Goal: Task Accomplishment & Management: Use online tool/utility

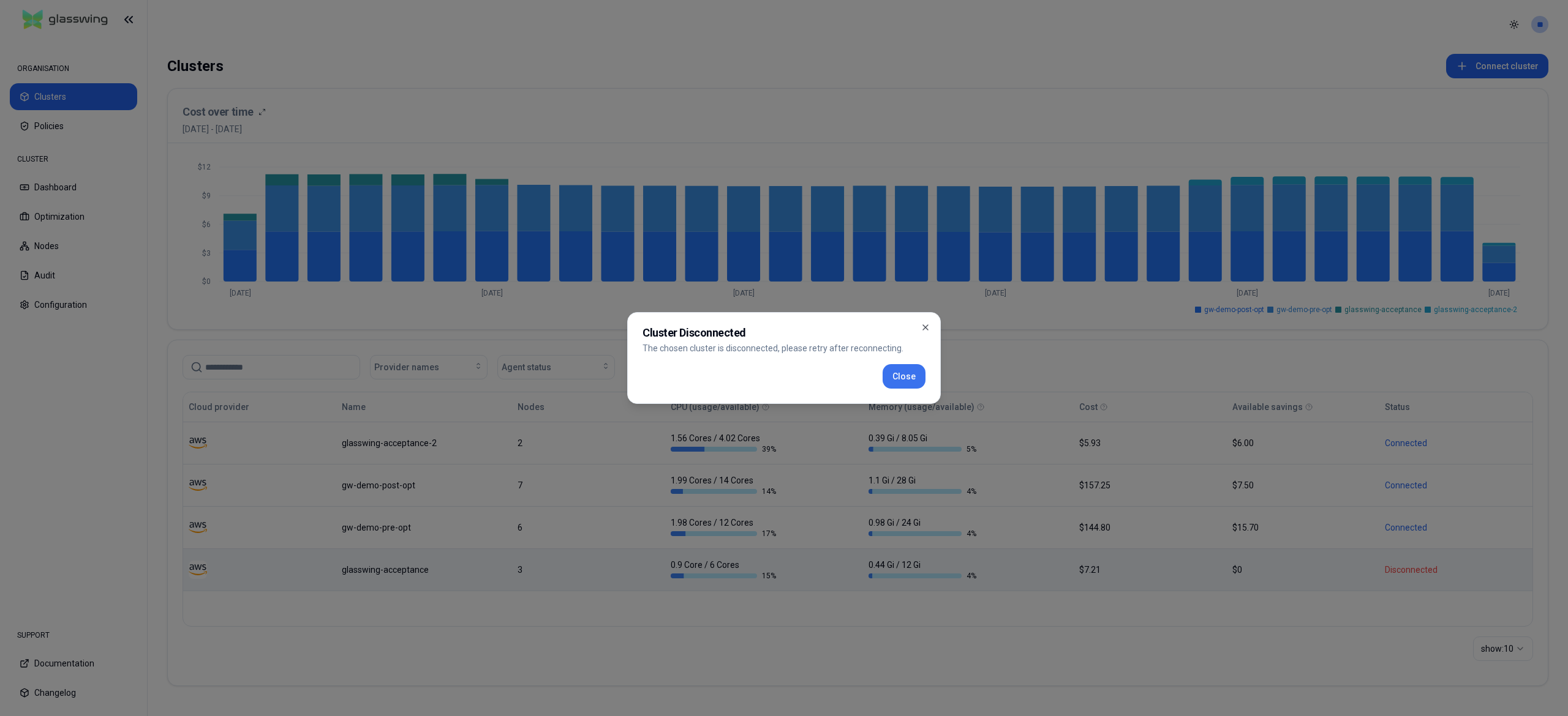
click at [900, 374] on button "Close" at bounding box center [904, 377] width 43 height 24
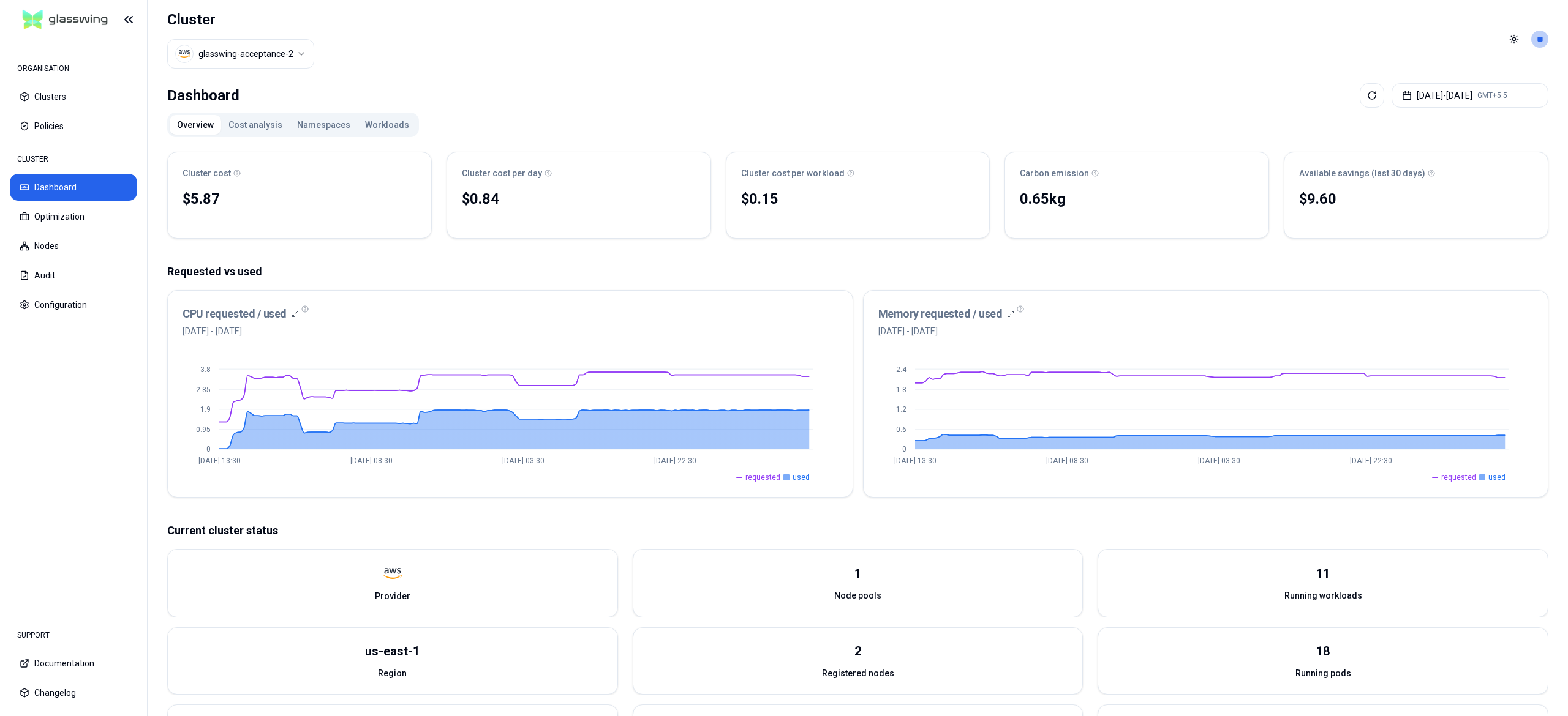
click at [386, 117] on button "Workloads" at bounding box center [387, 125] width 59 height 20
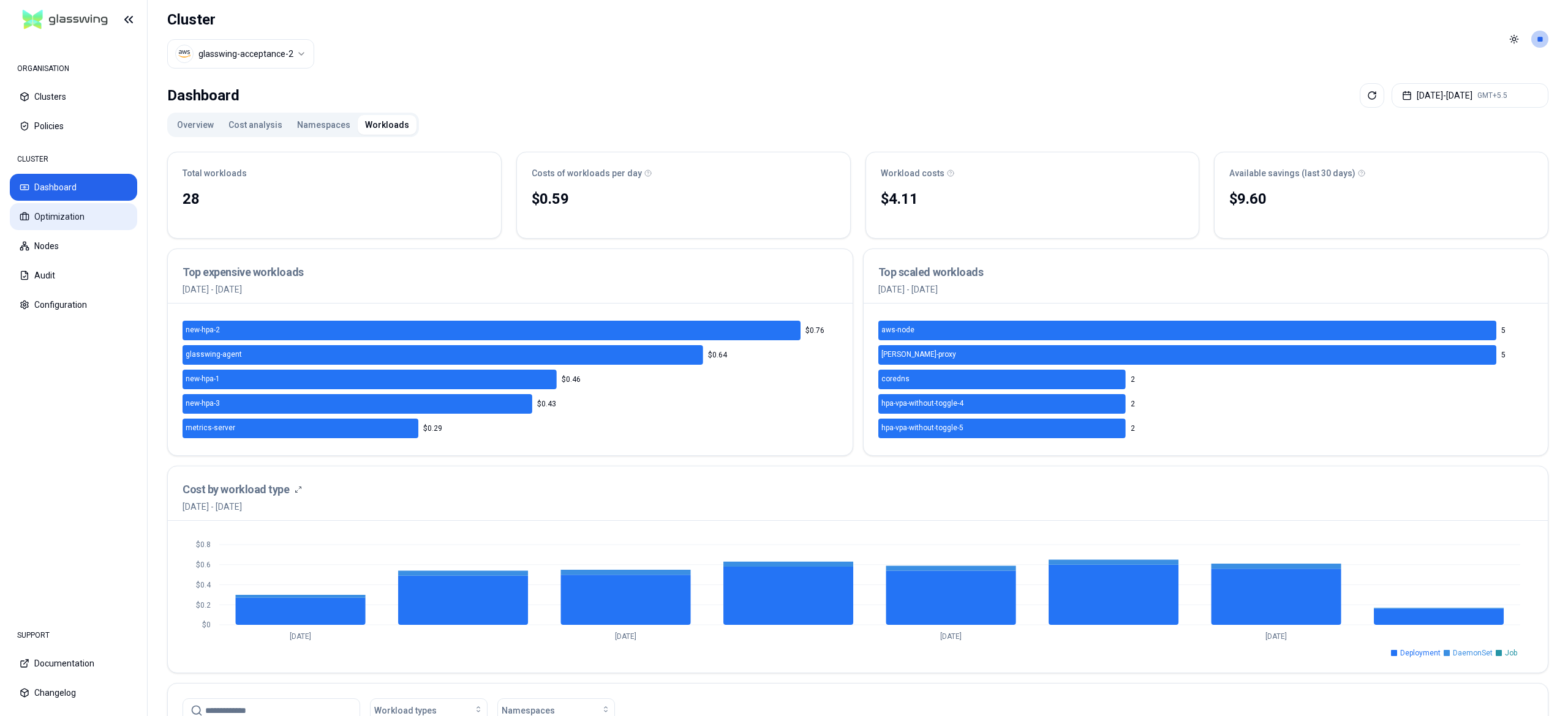
click at [72, 222] on button "Optimization" at bounding box center [73, 216] width 127 height 27
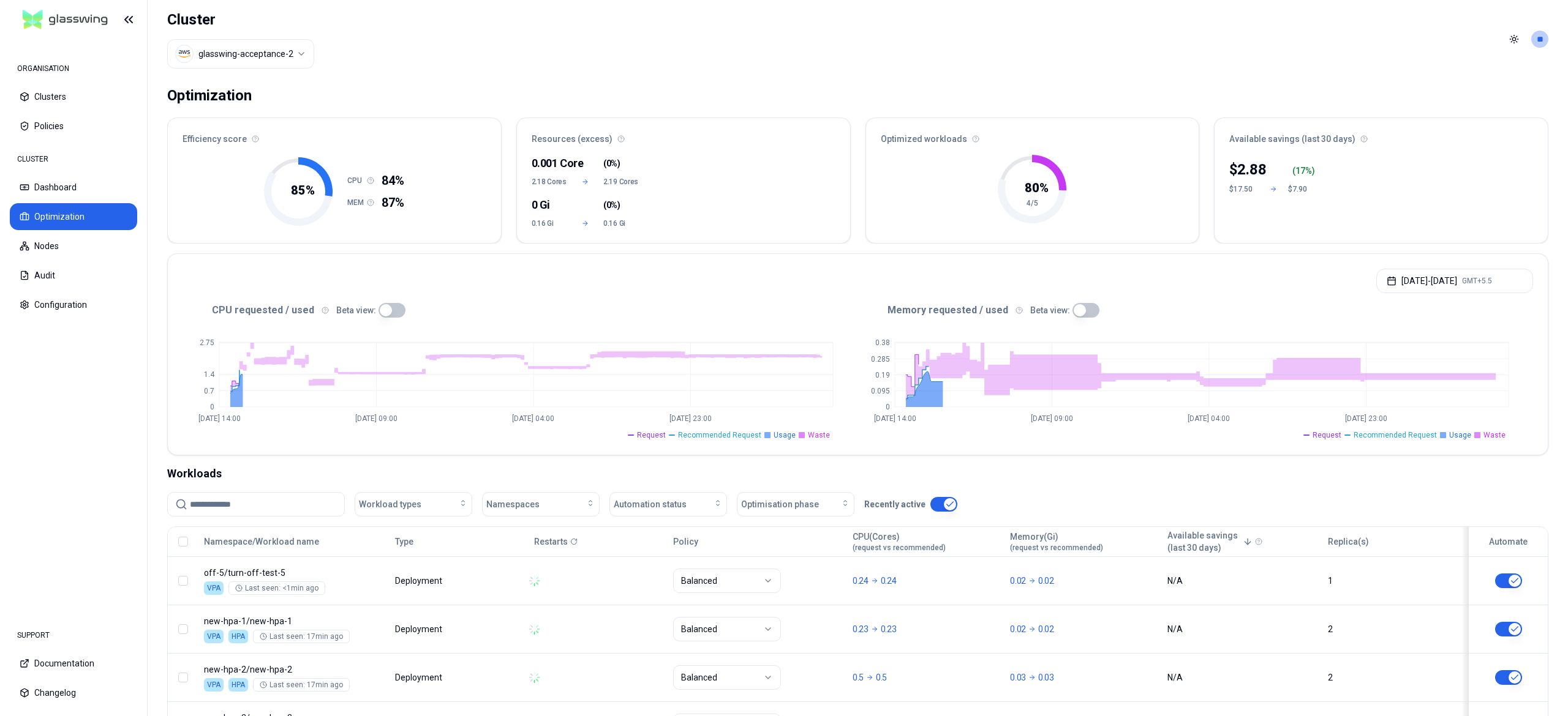
scroll to position [152, 0]
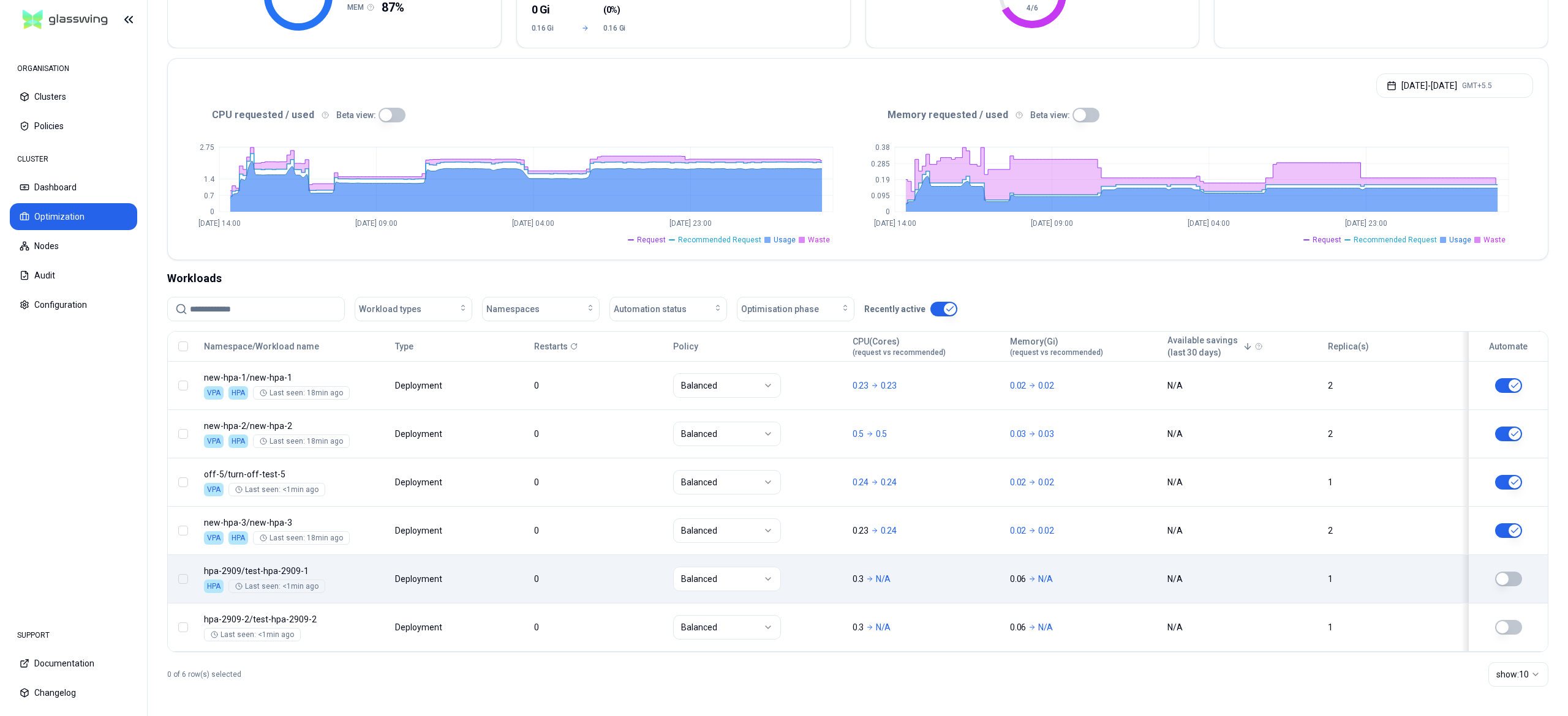
click at [1519, 583] on button "button" at bounding box center [1508, 579] width 27 height 14
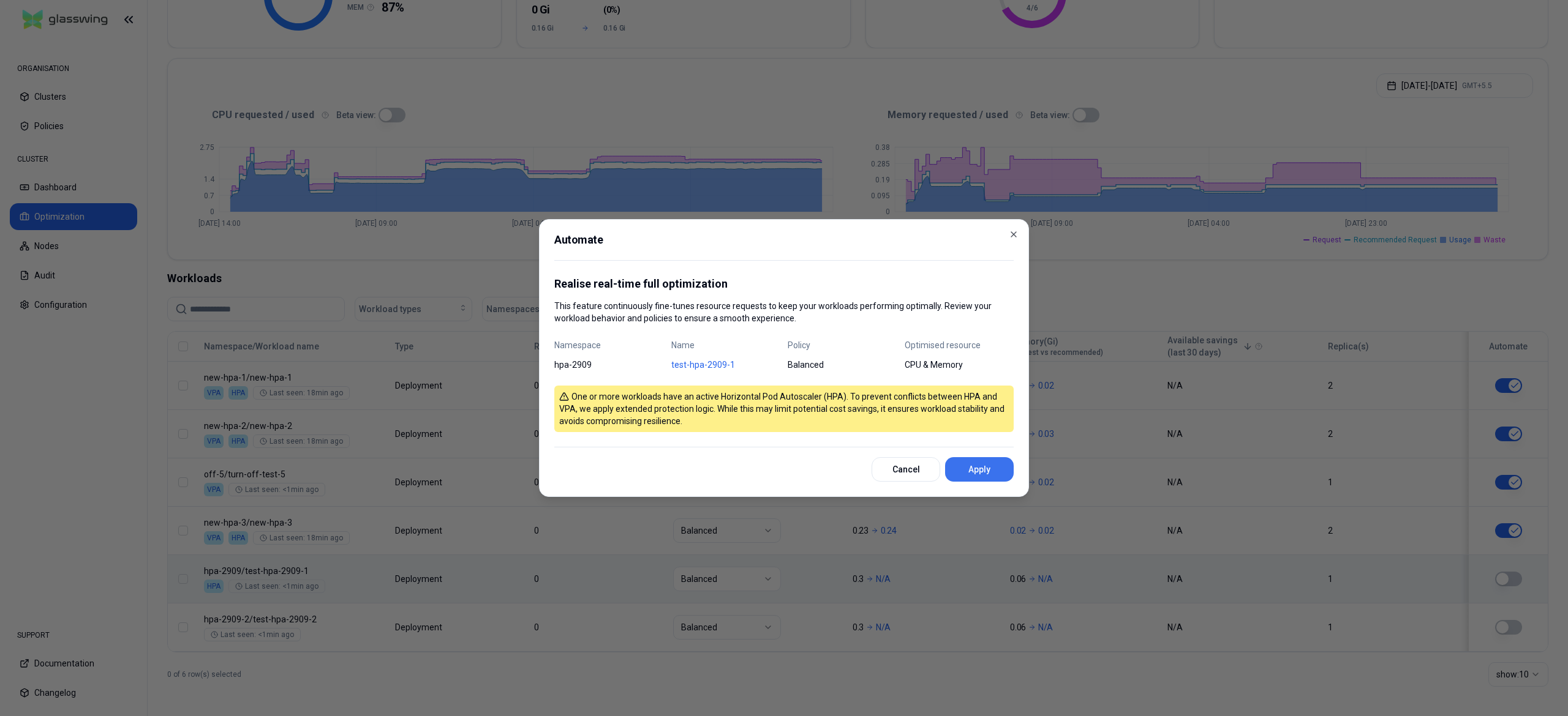
click at [995, 472] on button "Apply" at bounding box center [979, 470] width 69 height 24
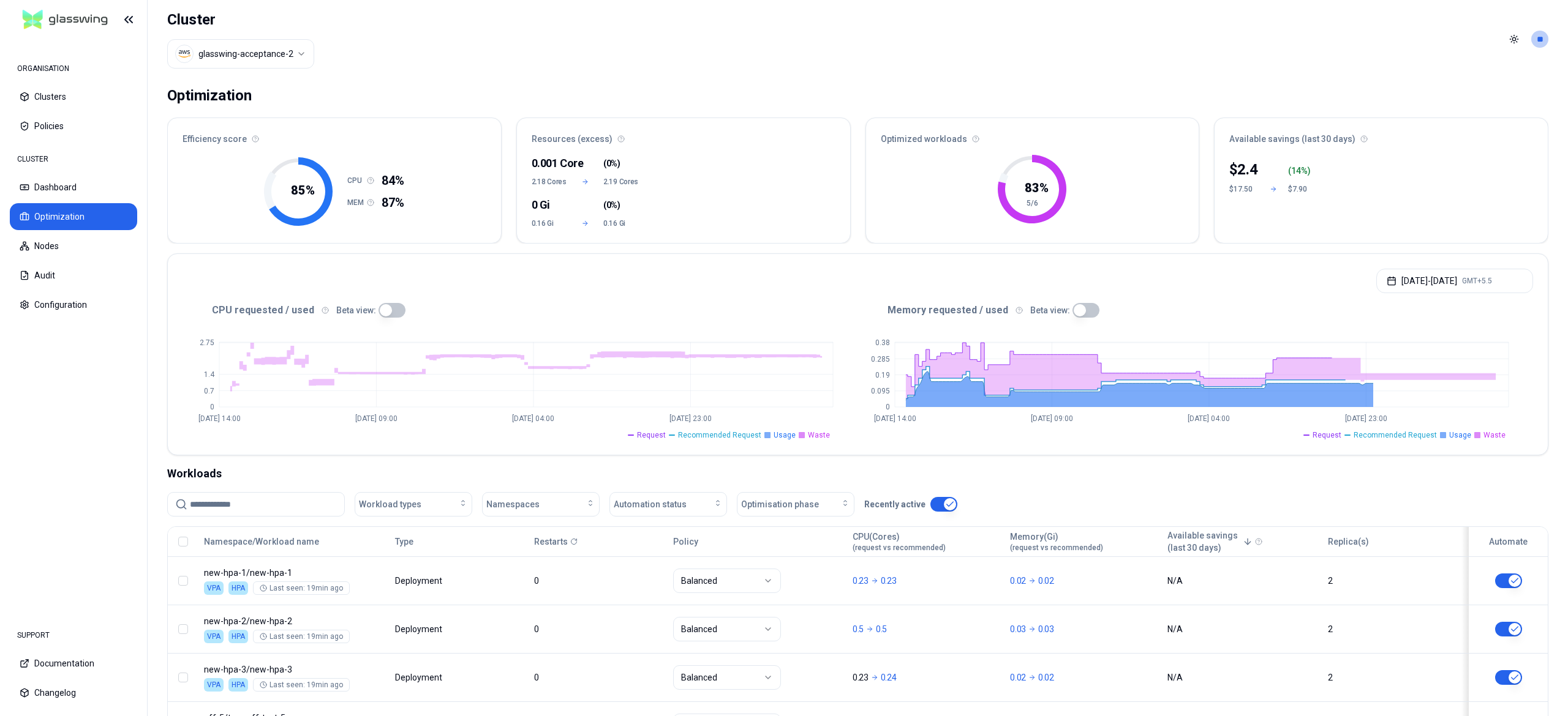
scroll to position [178, 0]
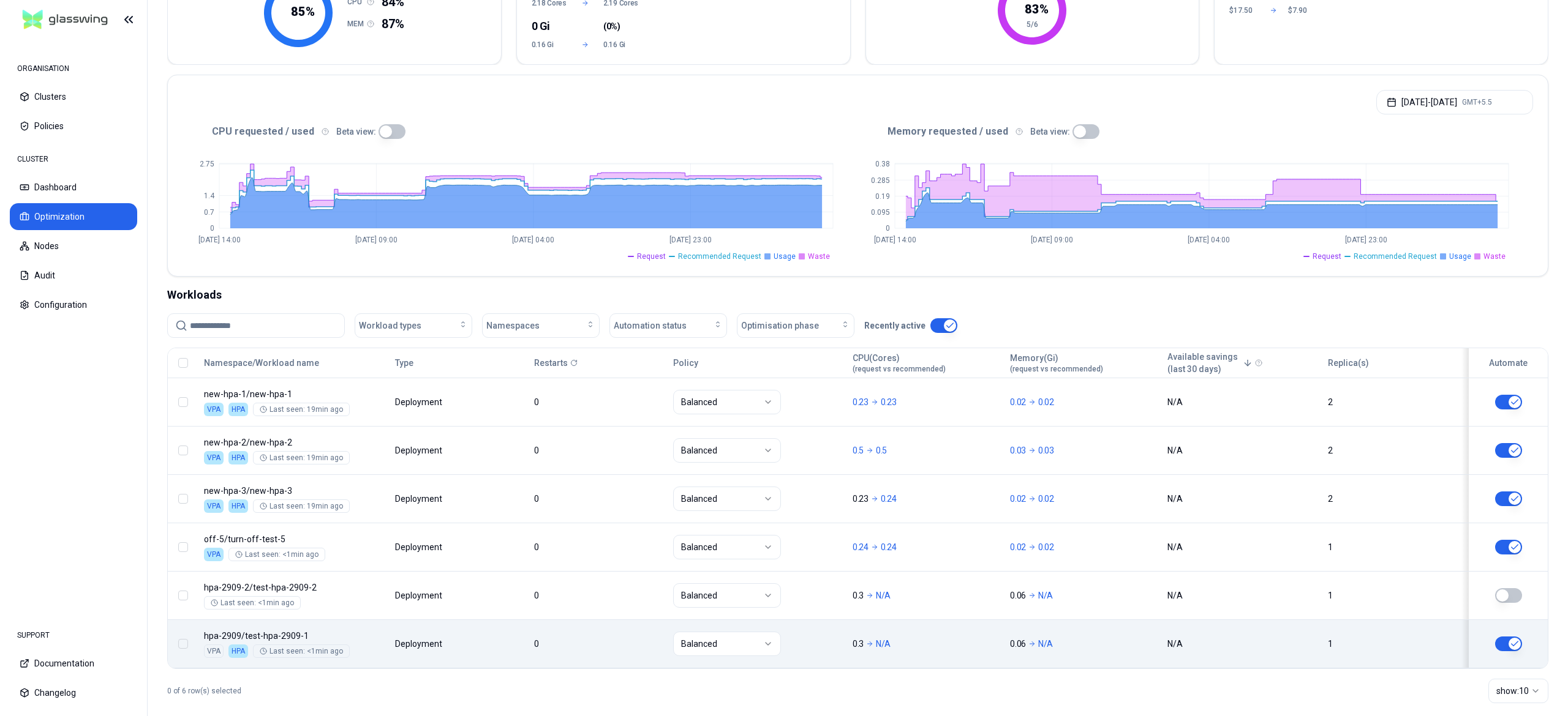
click at [368, 628] on body "ORGANISATION Clusters Policies CLUSTER Dashboard Optimization Nodes Audit Confi…" at bounding box center [784, 358] width 1568 height 716
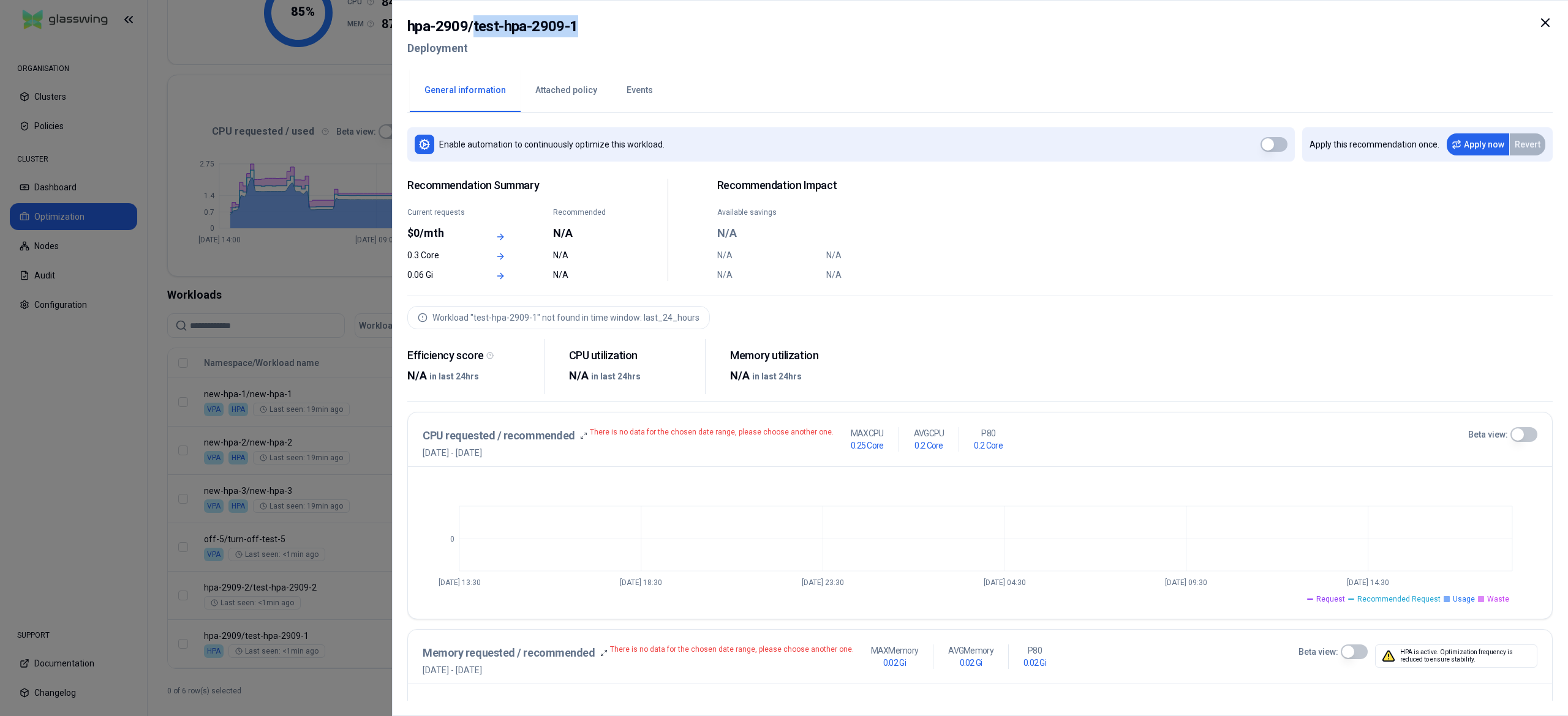
drag, startPoint x: 474, startPoint y: 26, endPoint x: 591, endPoint y: 24, distance: 117.0
click at [591, 24] on div "hpa-2909 / test-hpa-2909-1 Deployment" at bounding box center [980, 40] width 1145 height 51
copy h2 "test-hpa-2909-1"
click at [336, 499] on div at bounding box center [784, 358] width 1568 height 716
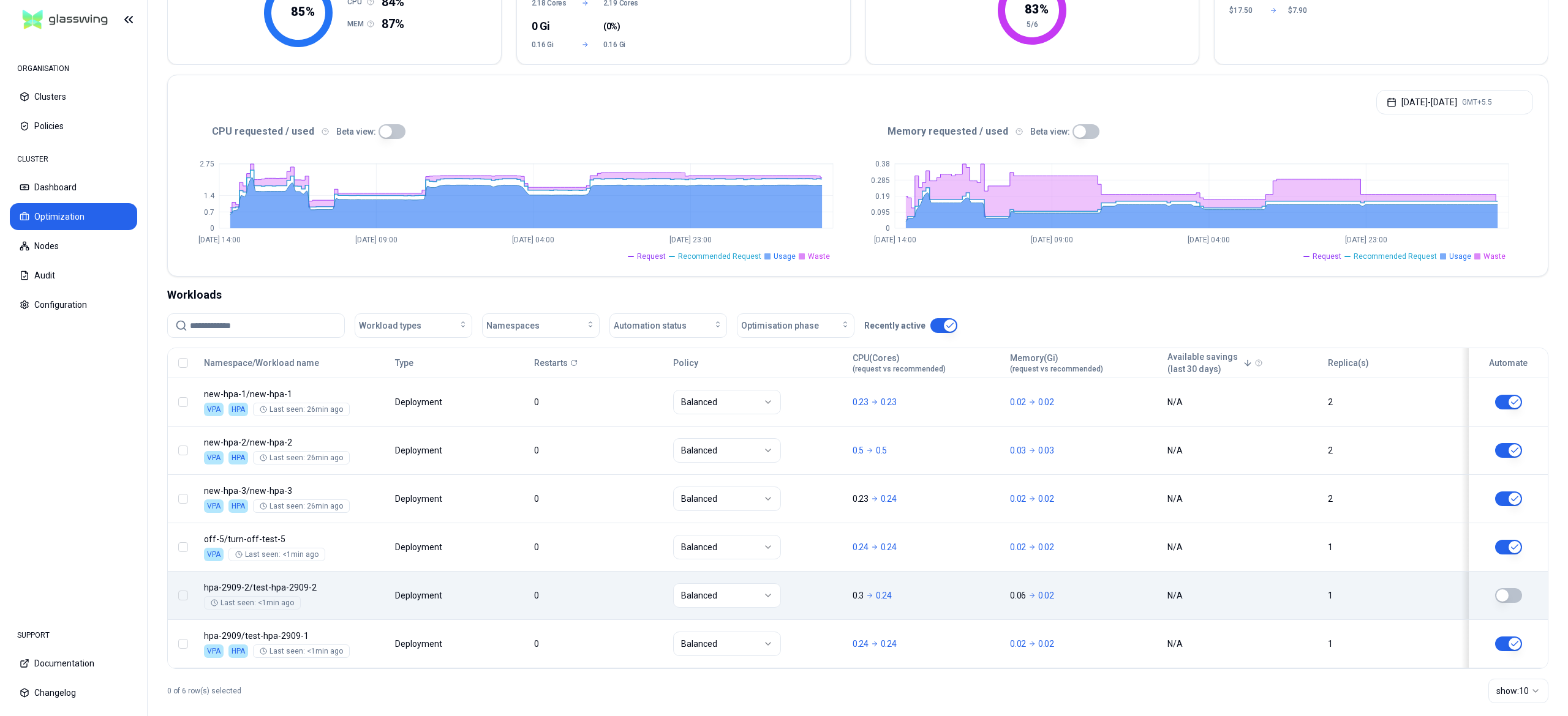
click at [1512, 596] on button "button" at bounding box center [1508, 595] width 27 height 14
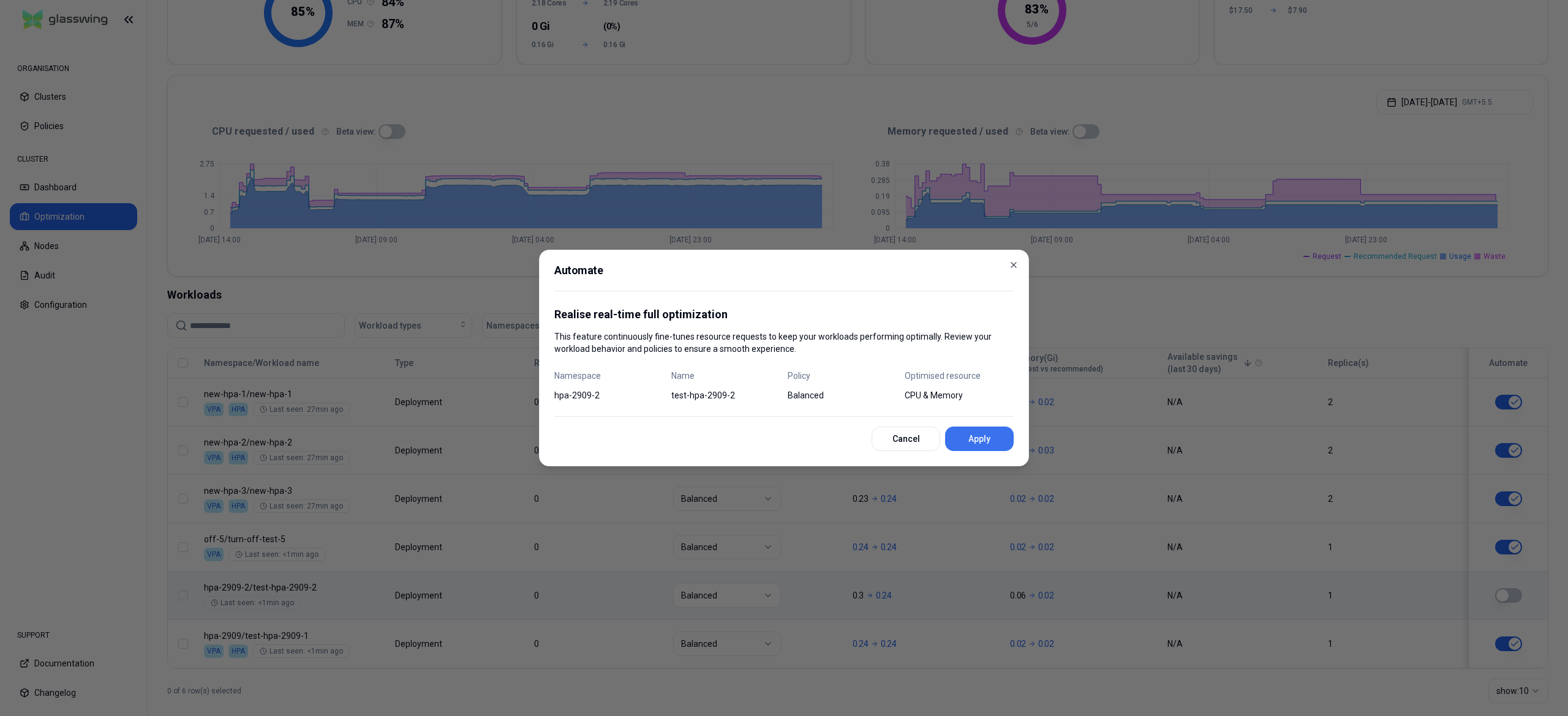
click at [995, 440] on button "Apply" at bounding box center [979, 438] width 69 height 24
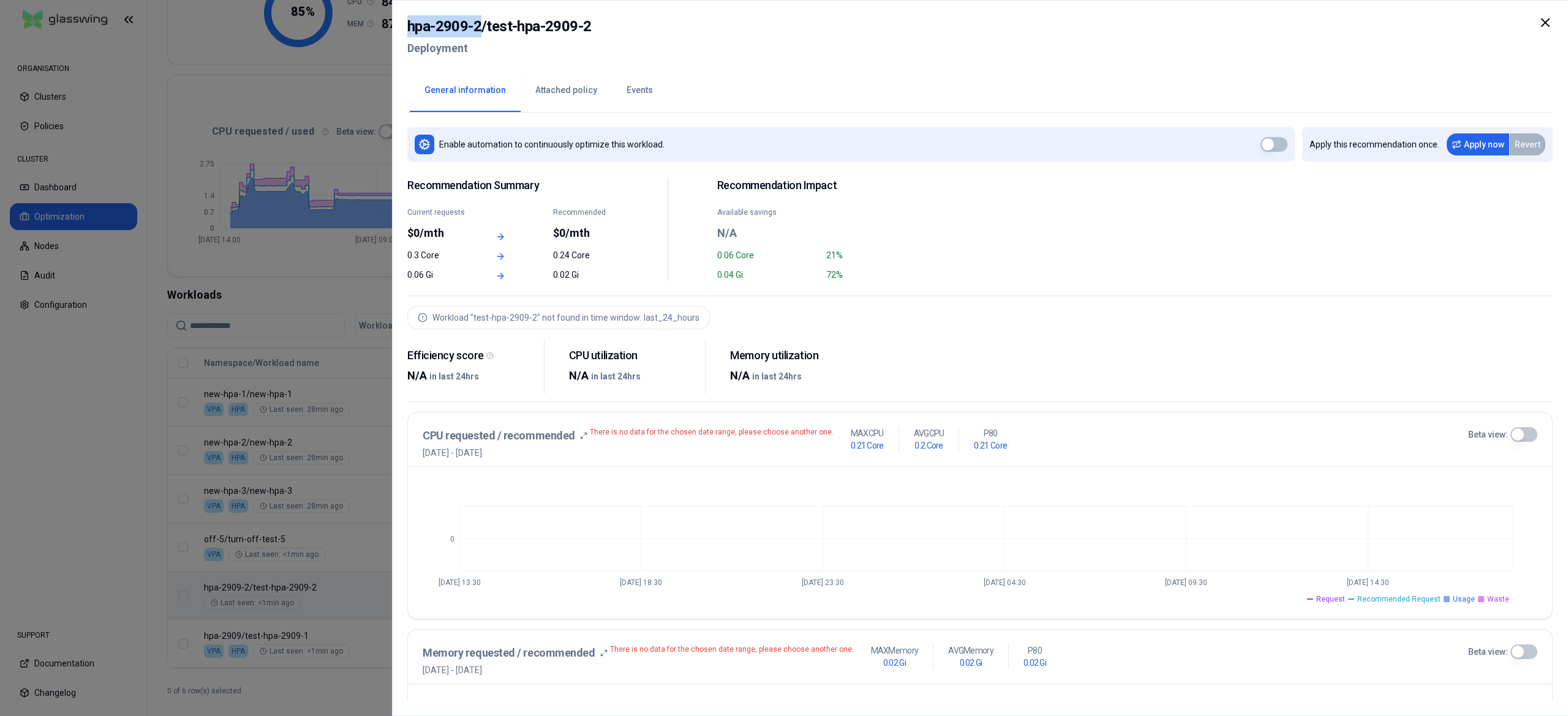
drag, startPoint x: 479, startPoint y: 24, endPoint x: 376, endPoint y: 19, distance: 103.1
click at [376, 19] on body "ORGANISATION Clusters Policies CLUSTER Dashboard Optimization Nodes Audit Confi…" at bounding box center [784, 358] width 1568 height 716
copy body "hpa-2909-2"
click at [290, 380] on div at bounding box center [784, 358] width 1568 height 716
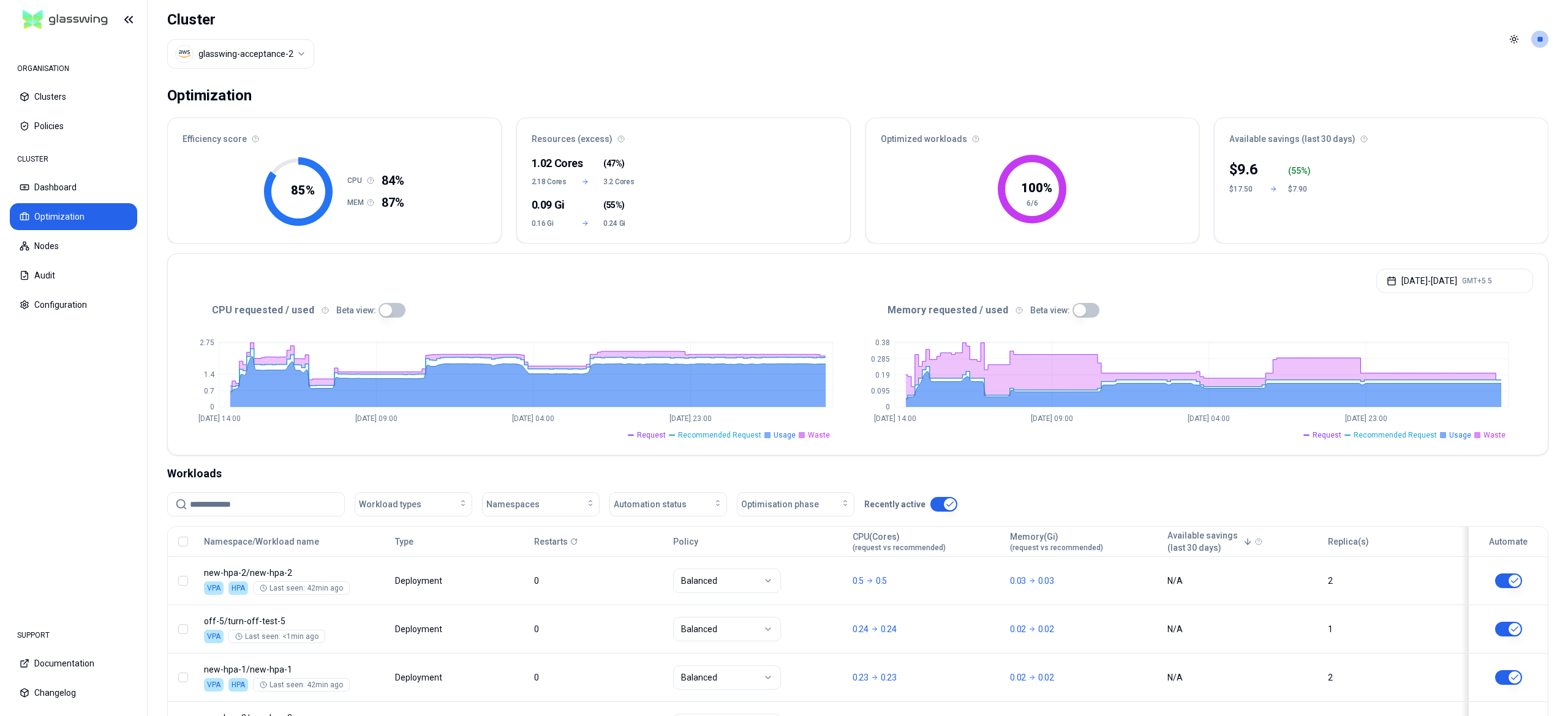
scroll to position [201, 0]
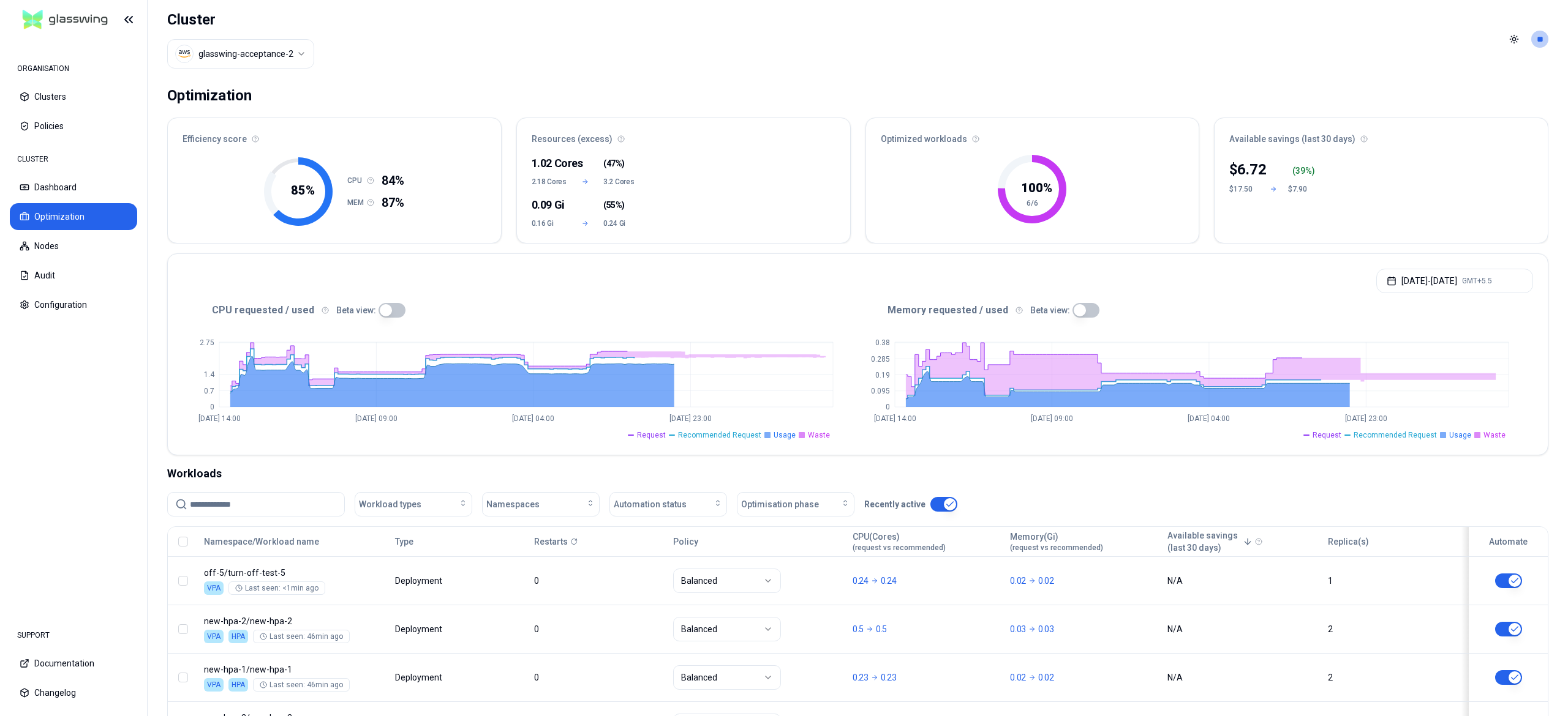
scroll to position [201, 0]
